Goal: Use online tool/utility: Utilize a website feature to perform a specific function

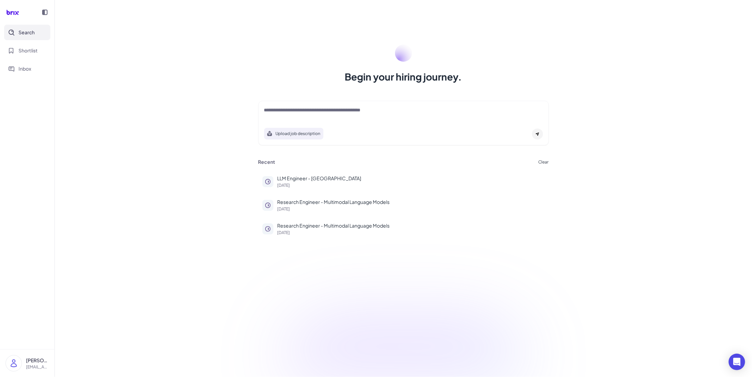
click at [646, 111] on div "Begin your hiring journey. Upload job description Job Titles Location Years of …" at bounding box center [403, 188] width 697 height 377
click at [329, 108] on textarea at bounding box center [403, 110] width 279 height 8
type textarea "*"
click at [299, 110] on textarea at bounding box center [403, 110] width 279 height 8
drag, startPoint x: 302, startPoint y: 110, endPoint x: 328, endPoint y: 130, distance: 33.0
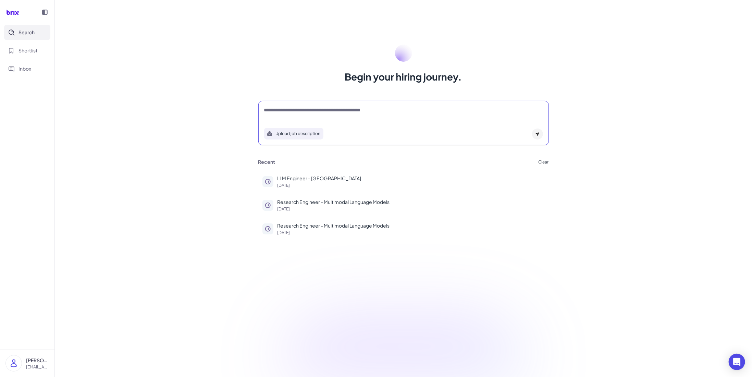
click at [302, 110] on textarea at bounding box center [403, 110] width 279 height 8
click at [276, 110] on textarea at bounding box center [403, 110] width 279 height 8
click at [275, 108] on textarea at bounding box center [403, 110] width 279 height 8
click at [335, 109] on textarea at bounding box center [403, 110] width 279 height 8
click at [315, 132] on button "Upload job description" at bounding box center [293, 134] width 59 height 12
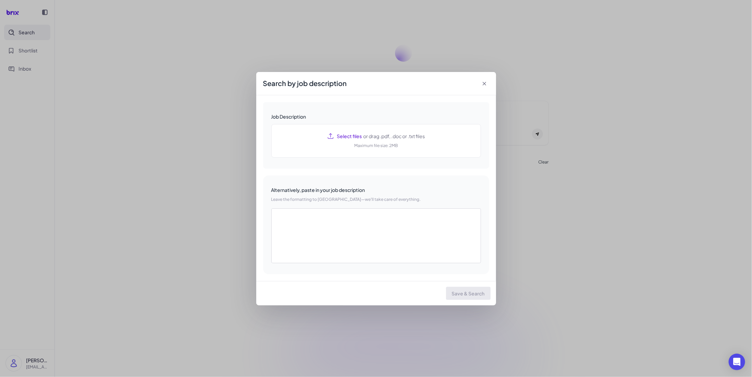
click at [482, 79] on div "Search by job description" at bounding box center [376, 83] width 240 height 23
drag, startPoint x: 486, startPoint y: 84, endPoint x: 425, endPoint y: 121, distance: 71.2
click at [485, 84] on icon at bounding box center [484, 83] width 7 height 7
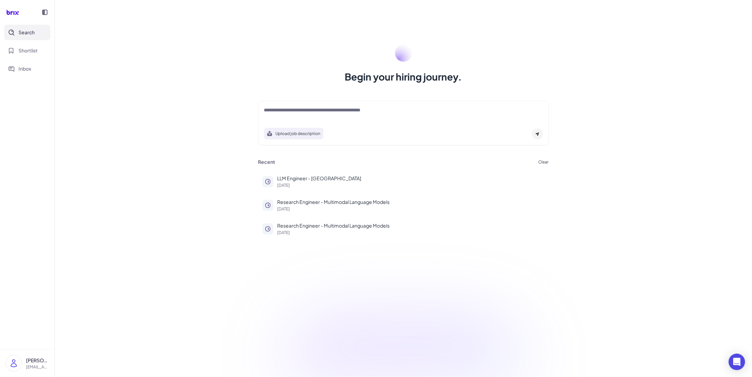
click at [330, 115] on div at bounding box center [403, 113] width 279 height 14
click at [337, 111] on textarea at bounding box center [403, 110] width 279 height 8
type textarea "**********"
